Goal: Task Accomplishment & Management: Complete application form

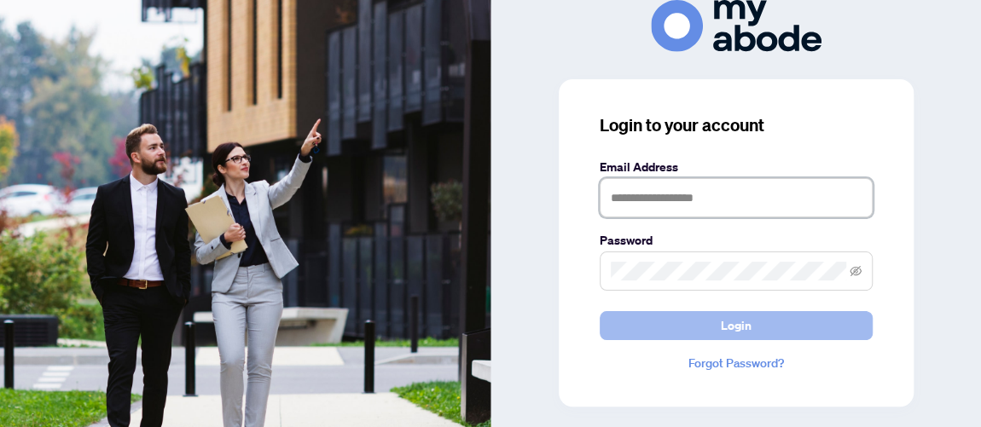
type input "**********"
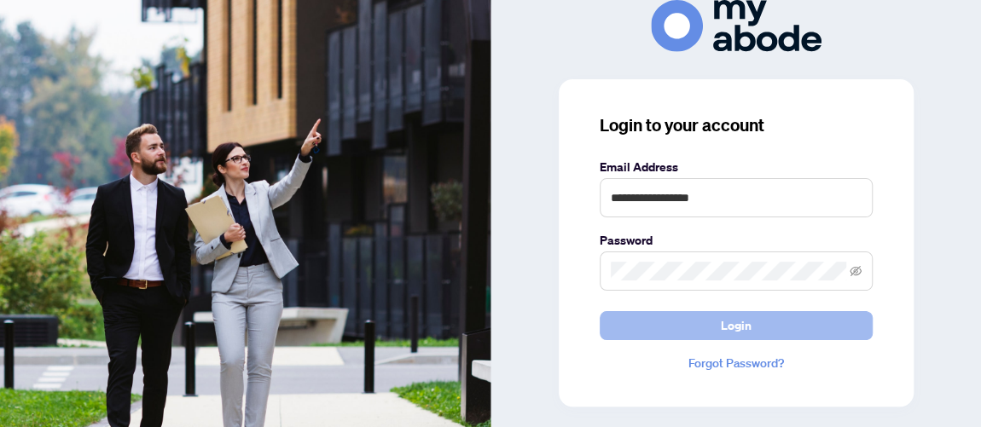
click at [731, 322] on span "Login" at bounding box center [736, 325] width 31 height 27
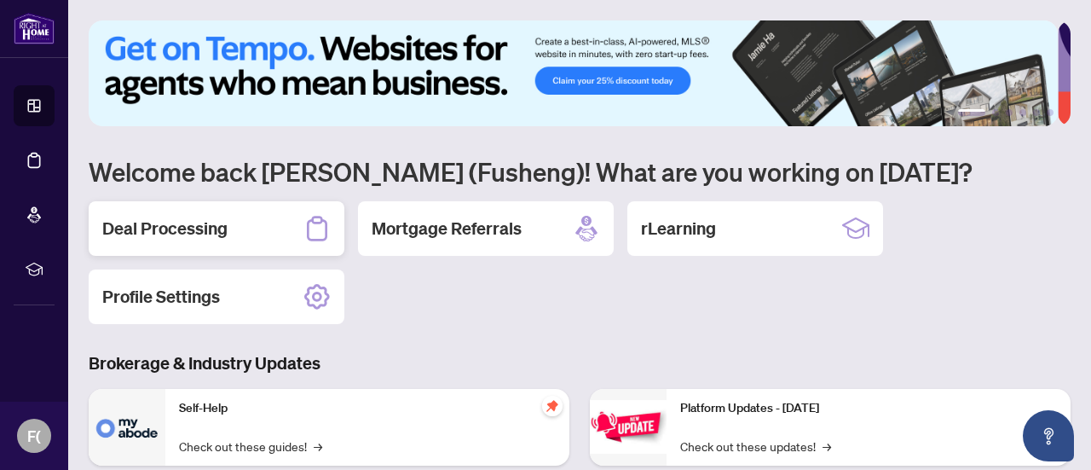
click at [194, 217] on h2 "Deal Processing" at bounding box center [164, 229] width 125 height 24
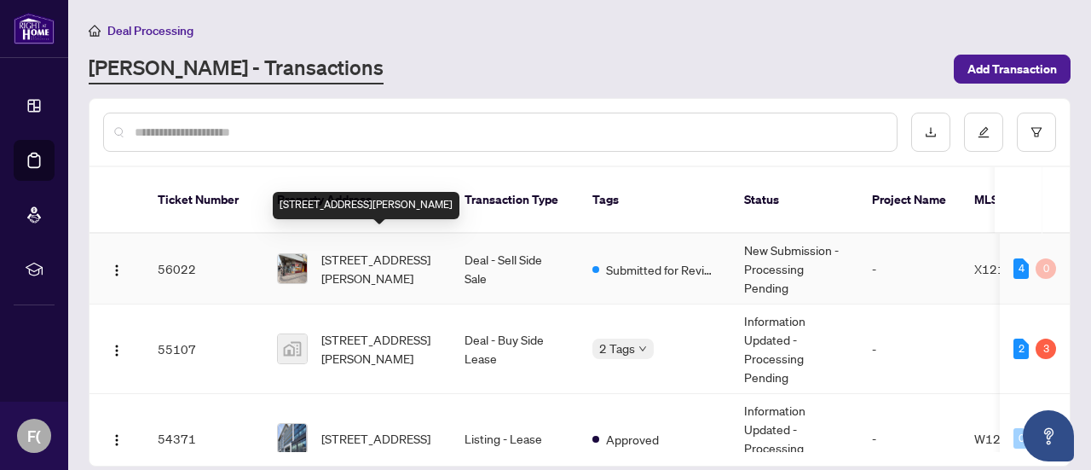
click at [362, 250] on span "[STREET_ADDRESS][PERSON_NAME]" at bounding box center [379, 269] width 116 height 38
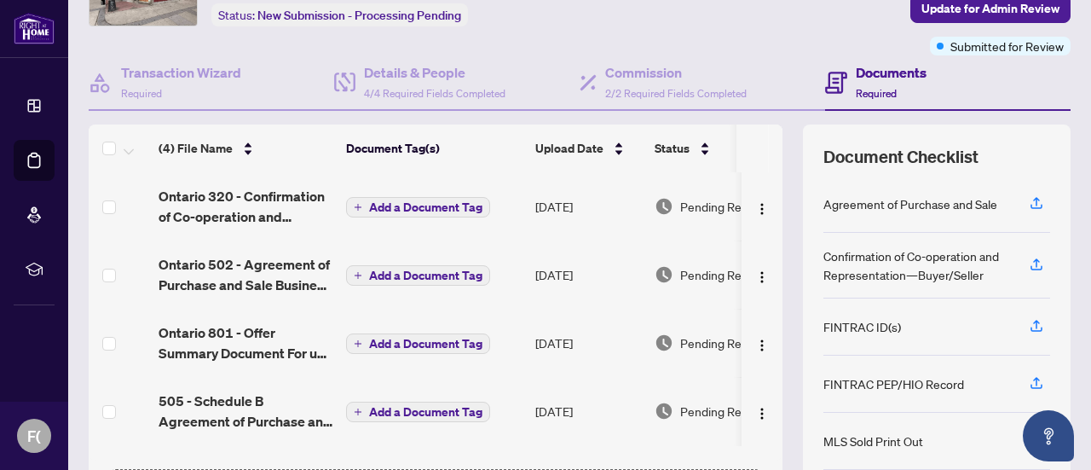
scroll to position [71, 0]
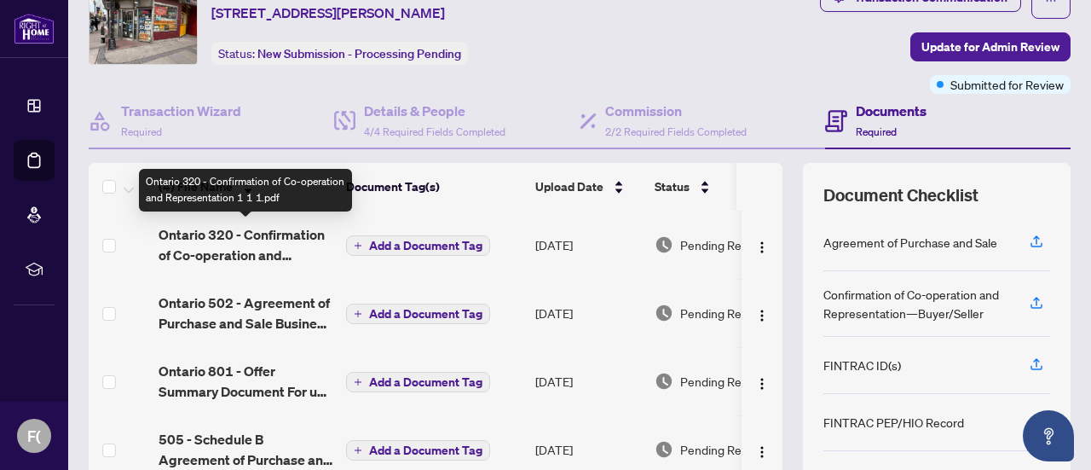
click at [243, 238] on span "Ontario 320 - Confirmation of Co-operation and Representation 1 1 1.pdf" at bounding box center [246, 244] width 174 height 41
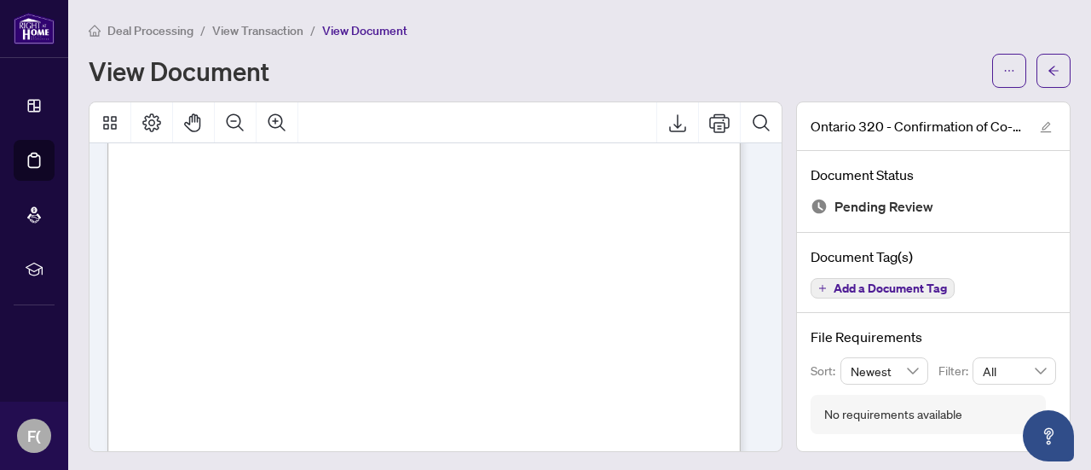
scroll to position [1023, 0]
click at [1048, 62] on span "button" at bounding box center [1054, 70] width 12 height 27
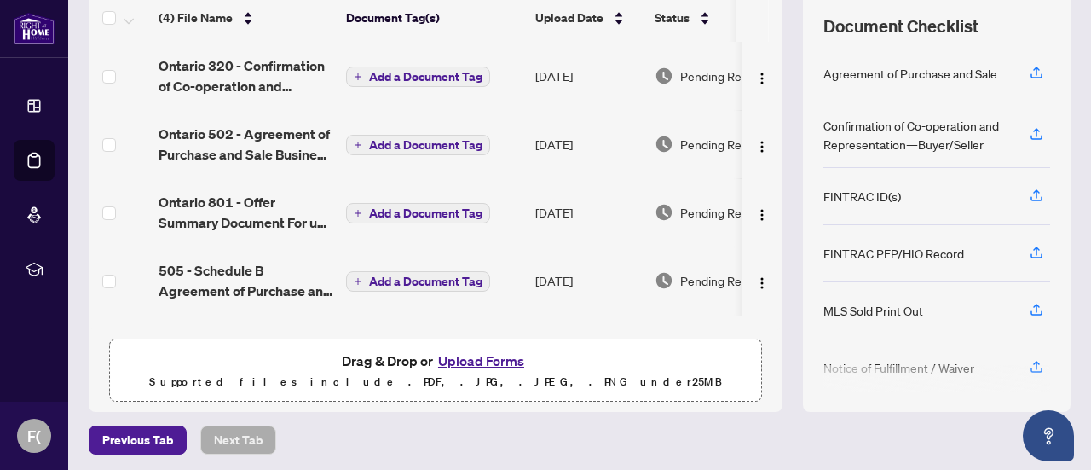
scroll to position [241, 0]
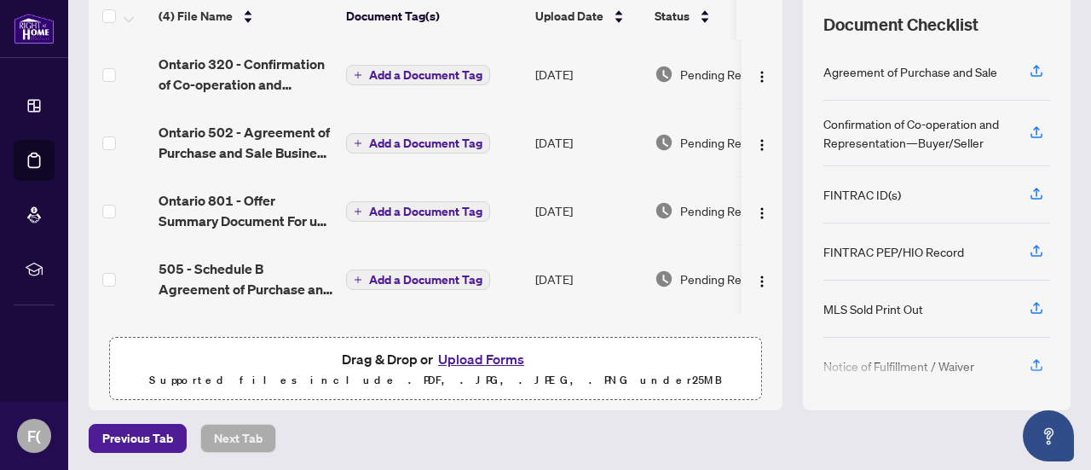
click at [472, 354] on button "Upload Forms" at bounding box center [481, 359] width 96 height 22
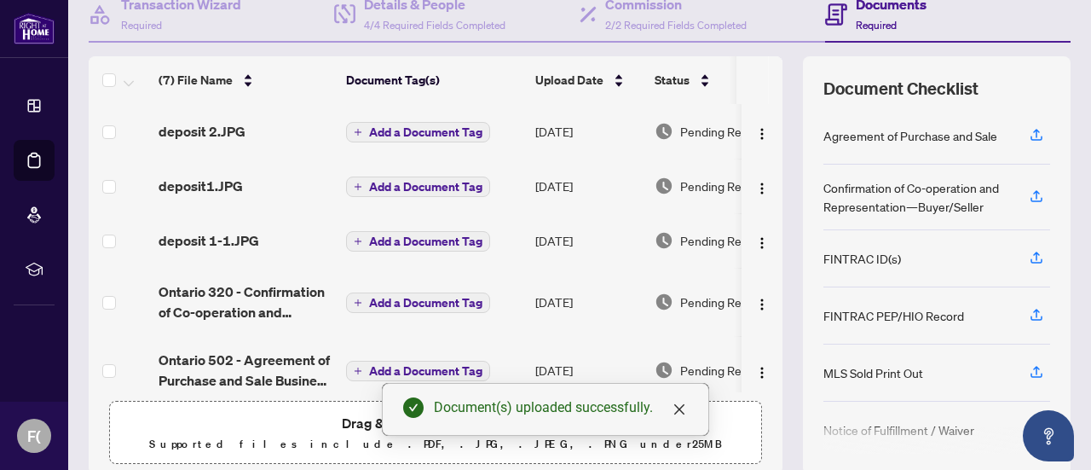
scroll to position [71, 0]
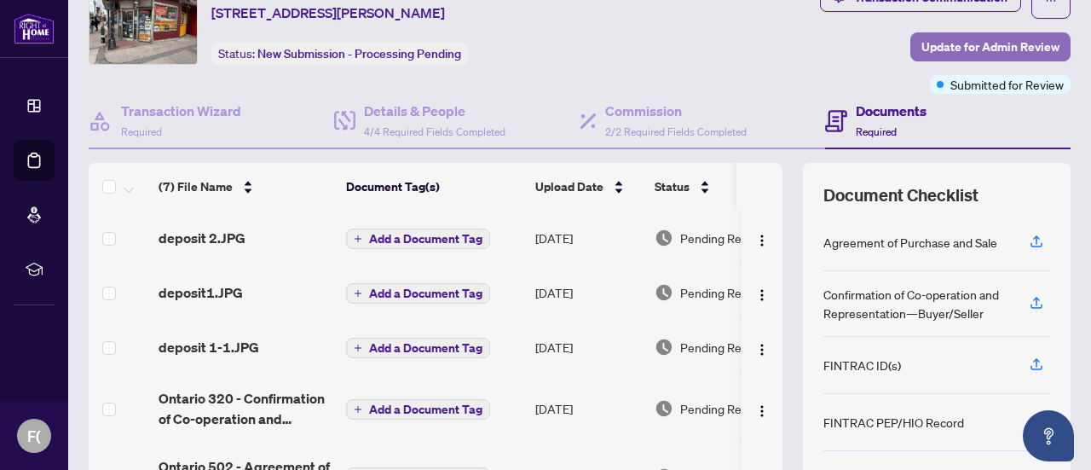
click at [983, 45] on span "Update for Admin Review" at bounding box center [991, 46] width 138 height 27
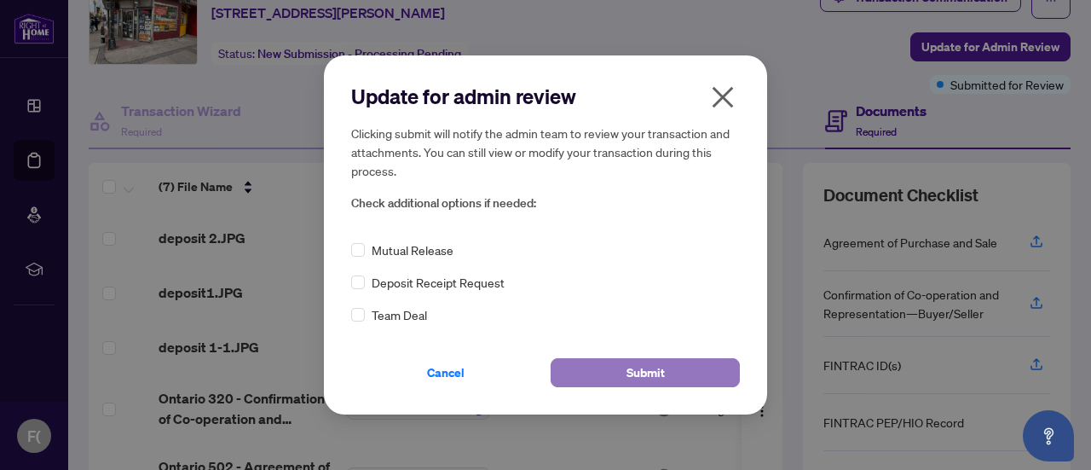
click at [651, 373] on span "Submit" at bounding box center [646, 372] width 38 height 27
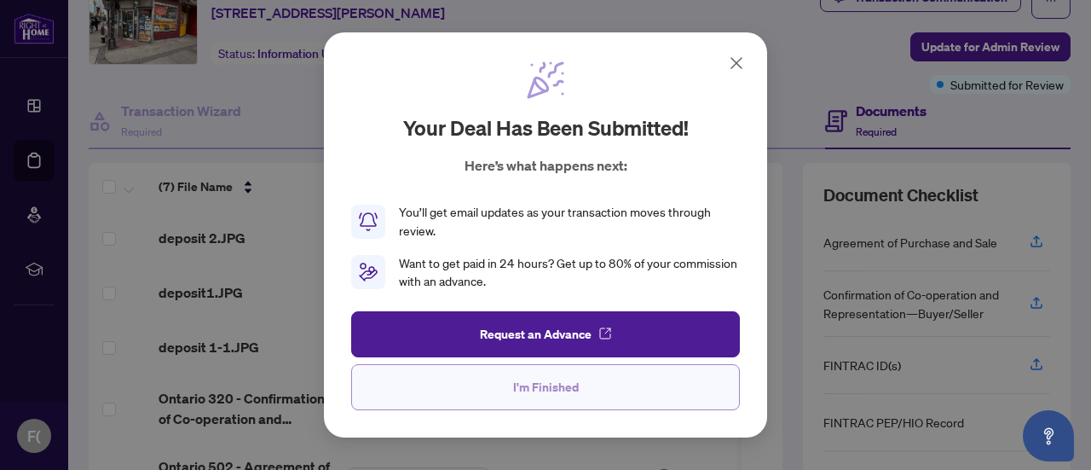
click at [575, 390] on span "I'm Finished" at bounding box center [546, 386] width 66 height 27
